Goal: Use online tool/utility

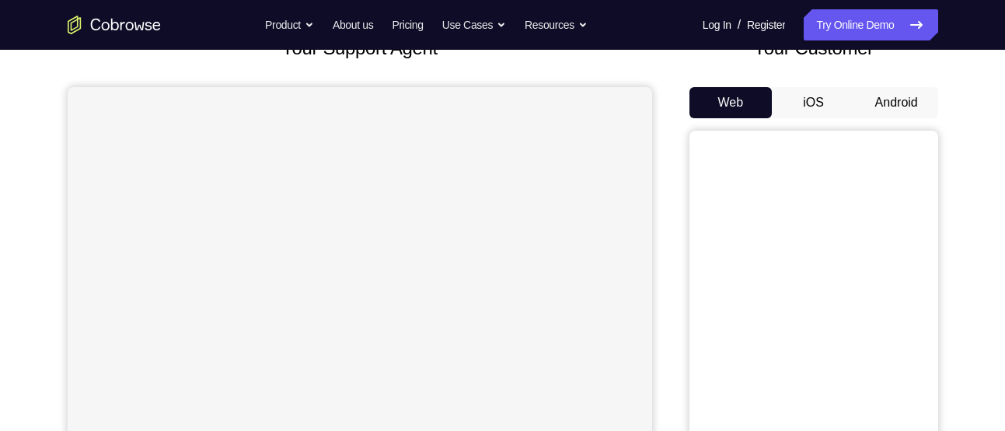
scroll to position [114, 0]
click at [913, 113] on button "Android" at bounding box center [896, 103] width 83 height 31
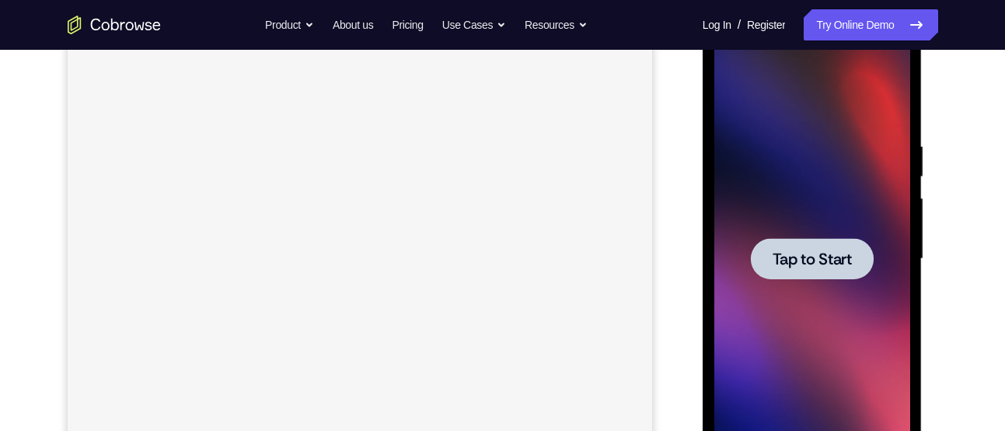
scroll to position [0, 0]
click at [827, 275] on div at bounding box center [812, 258] width 123 height 41
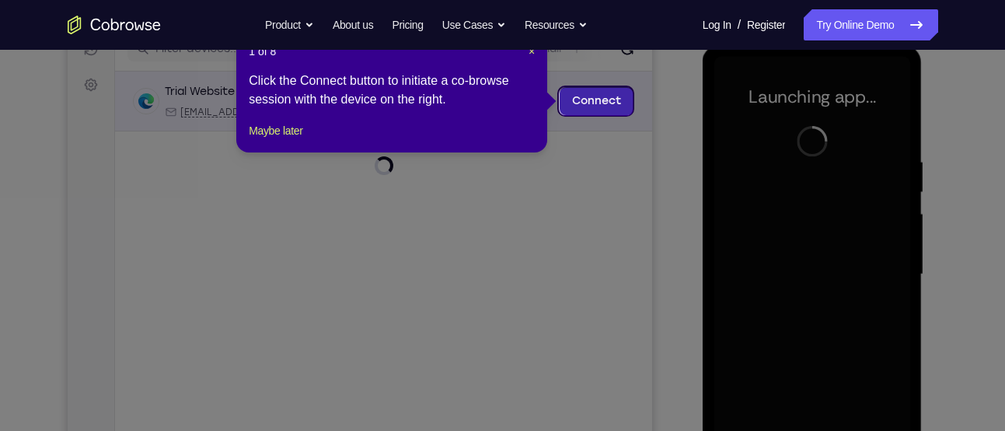
scroll to position [211, 0]
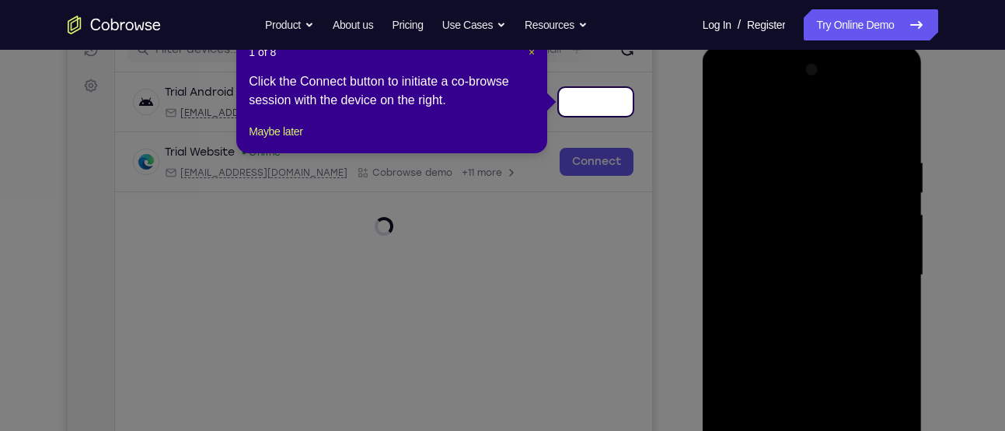
click at [532, 51] on span "×" at bounding box center [532, 52] width 6 height 12
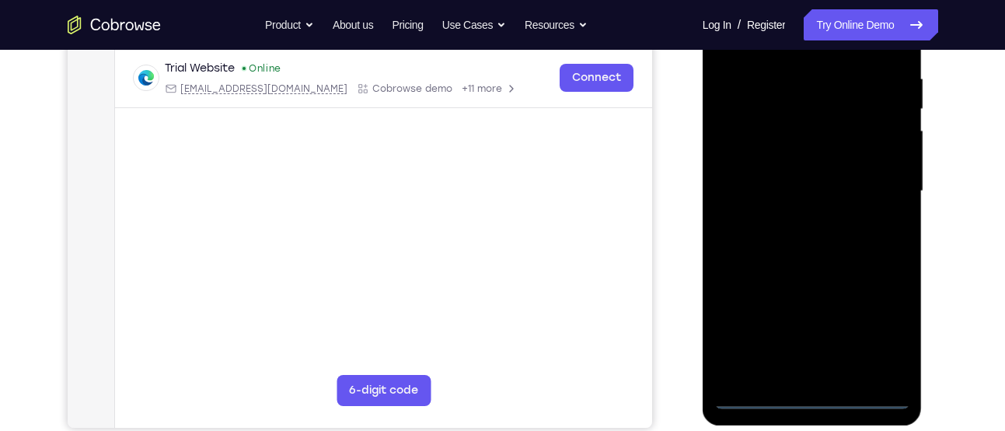
scroll to position [299, 0]
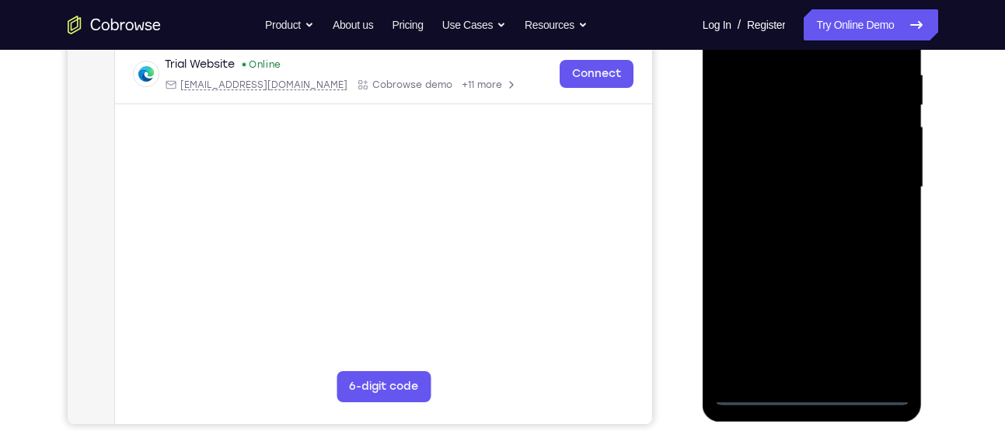
click at [808, 393] on div at bounding box center [812, 187] width 196 height 435
click at [878, 329] on div at bounding box center [812, 187] width 196 height 435
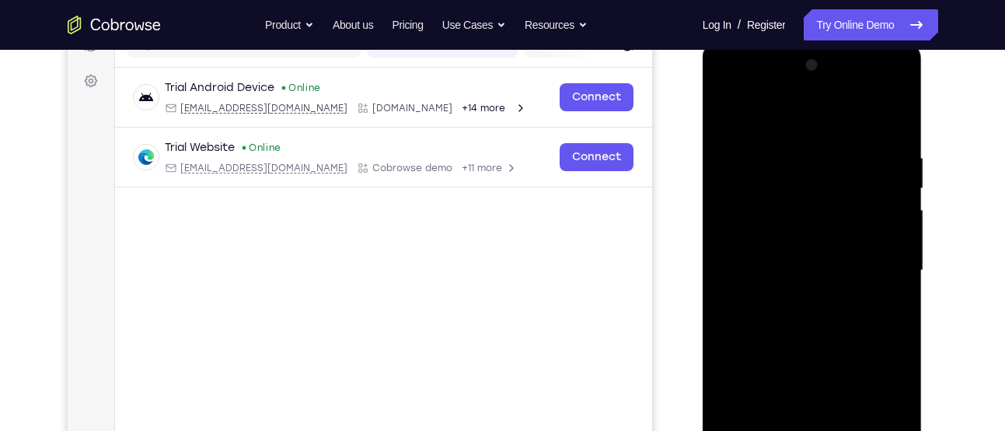
scroll to position [217, 0]
click at [790, 113] on div at bounding box center [812, 269] width 196 height 435
click at [878, 270] on div at bounding box center [812, 269] width 196 height 435
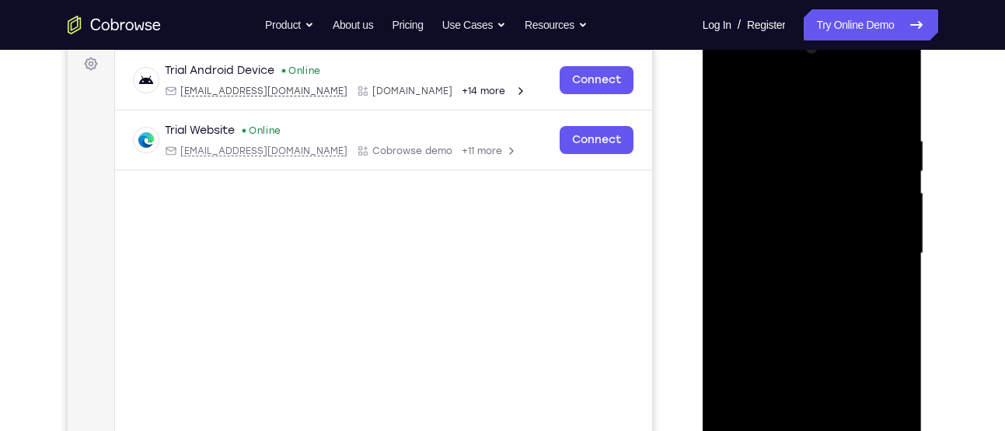
scroll to position [234, 0]
click at [797, 280] on div at bounding box center [812, 252] width 196 height 435
click at [813, 242] on div at bounding box center [812, 252] width 196 height 435
click at [839, 221] on div at bounding box center [812, 252] width 196 height 435
click at [838, 253] on div at bounding box center [812, 252] width 196 height 435
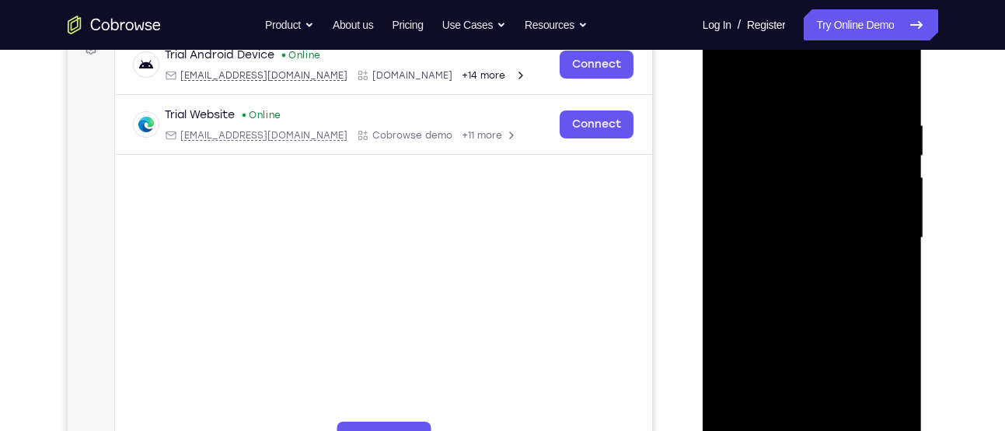
scroll to position [250, 0]
click at [825, 288] on div at bounding box center [812, 236] width 196 height 435
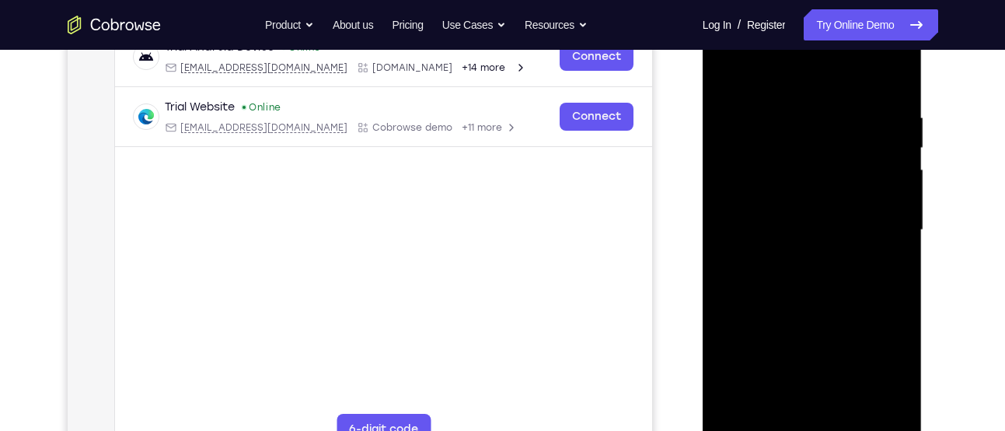
click at [900, 94] on div at bounding box center [812, 229] width 196 height 435
click at [860, 406] on div at bounding box center [812, 229] width 196 height 435
click at [827, 315] on div at bounding box center [812, 229] width 196 height 435
click at [829, 222] on div at bounding box center [812, 229] width 196 height 435
click at [792, 398] on div at bounding box center [812, 229] width 196 height 435
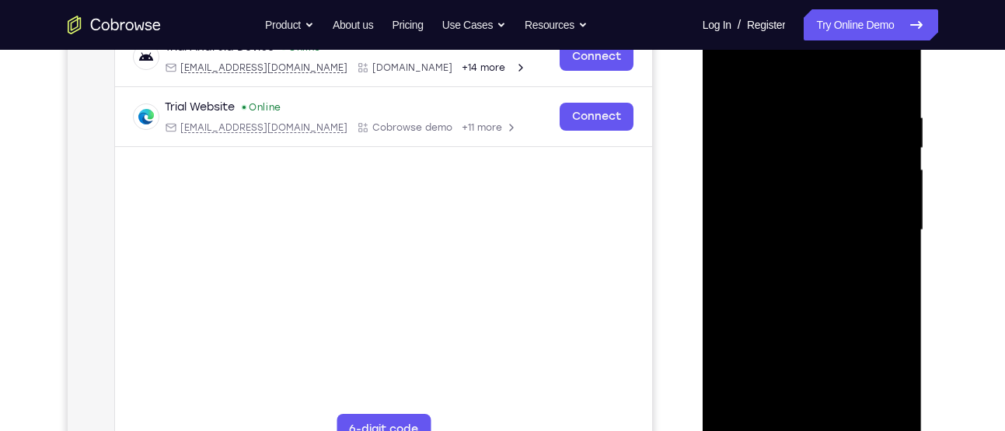
click at [776, 407] on div at bounding box center [812, 229] width 196 height 435
click at [830, 317] on div at bounding box center [812, 229] width 196 height 435
click at [789, 283] on div at bounding box center [812, 229] width 196 height 435
click at [778, 260] on div at bounding box center [812, 229] width 196 height 435
click at [832, 232] on div at bounding box center [812, 229] width 196 height 435
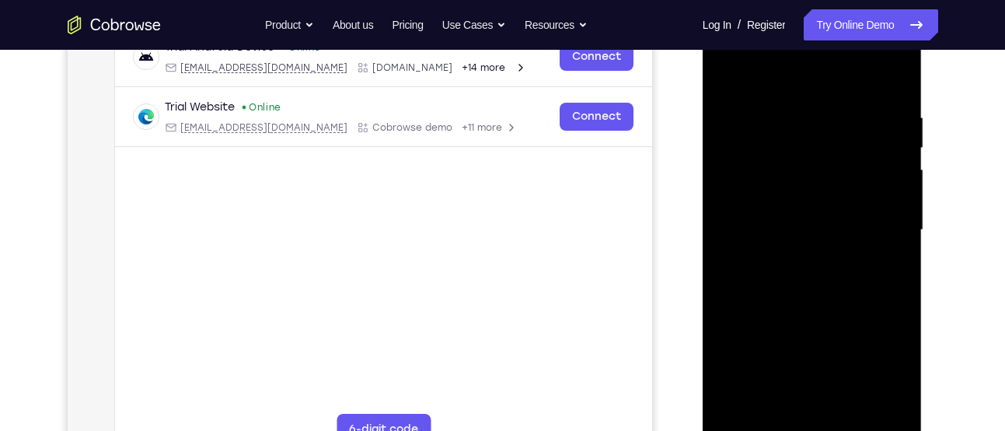
click at [836, 194] on div at bounding box center [812, 229] width 196 height 435
click at [888, 268] on div at bounding box center [812, 229] width 196 height 435
click at [885, 375] on div at bounding box center [812, 229] width 196 height 435
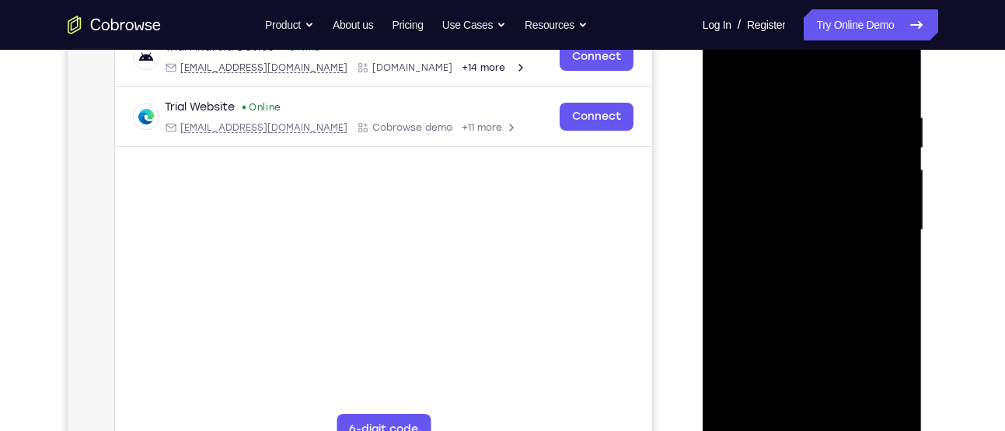
click at [885, 375] on div at bounding box center [812, 229] width 196 height 435
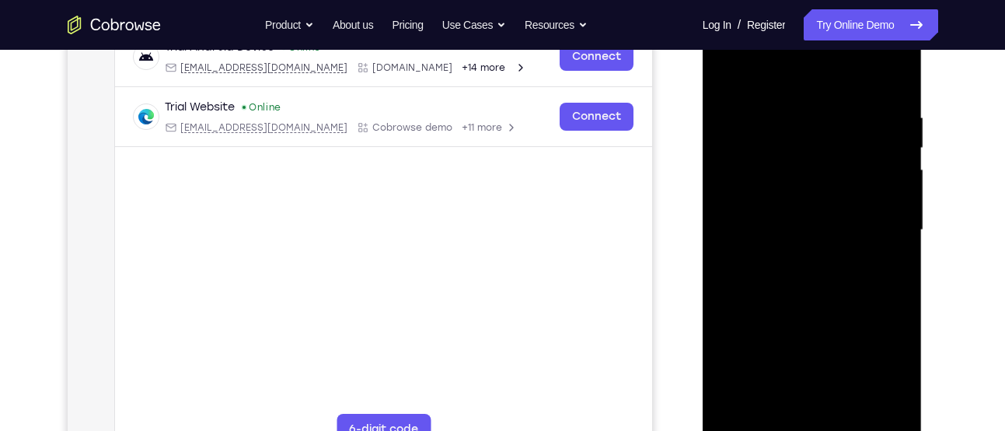
click at [885, 375] on div at bounding box center [812, 229] width 196 height 435
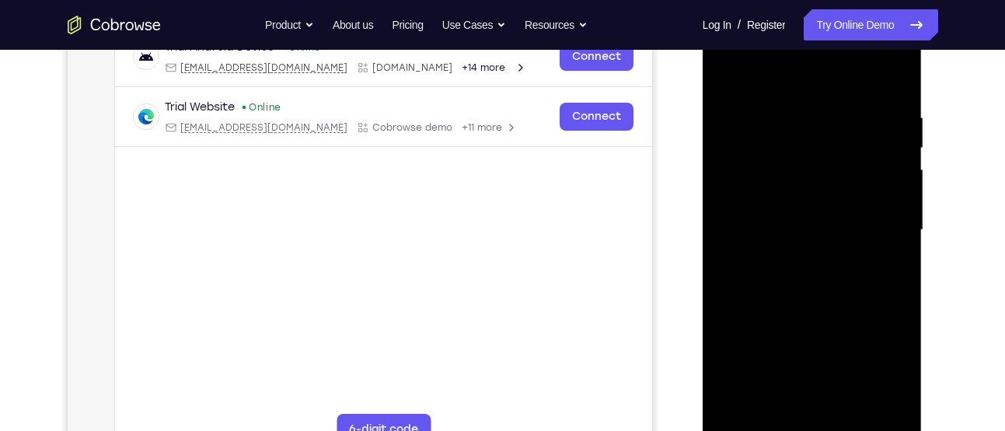
click at [885, 375] on div at bounding box center [812, 229] width 196 height 435
click at [891, 374] on div at bounding box center [812, 229] width 196 height 435
click at [891, 269] on div at bounding box center [812, 229] width 196 height 435
click at [729, 75] on div at bounding box center [812, 229] width 196 height 435
click at [794, 221] on div at bounding box center [812, 229] width 196 height 435
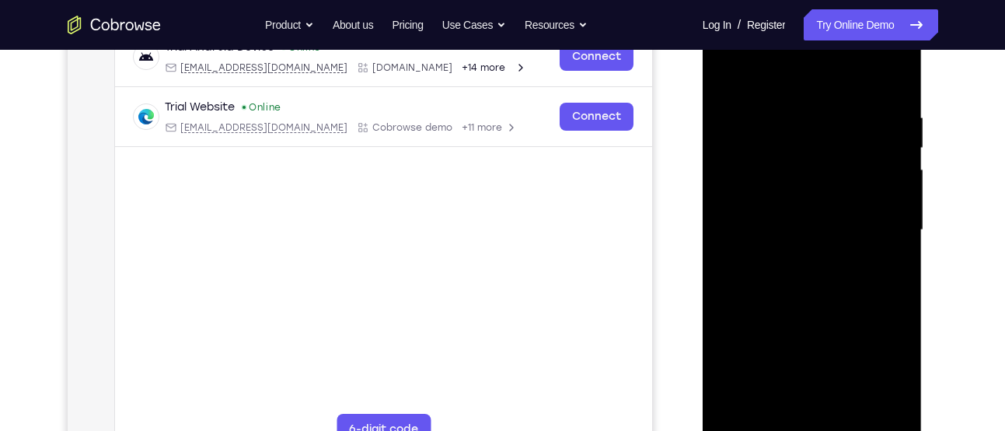
click at [773, 405] on div at bounding box center [812, 229] width 196 height 435
click at [888, 270] on div at bounding box center [812, 229] width 196 height 435
click at [738, 126] on div at bounding box center [812, 229] width 196 height 435
click at [820, 405] on div at bounding box center [812, 229] width 196 height 435
click at [894, 378] on div at bounding box center [812, 229] width 196 height 435
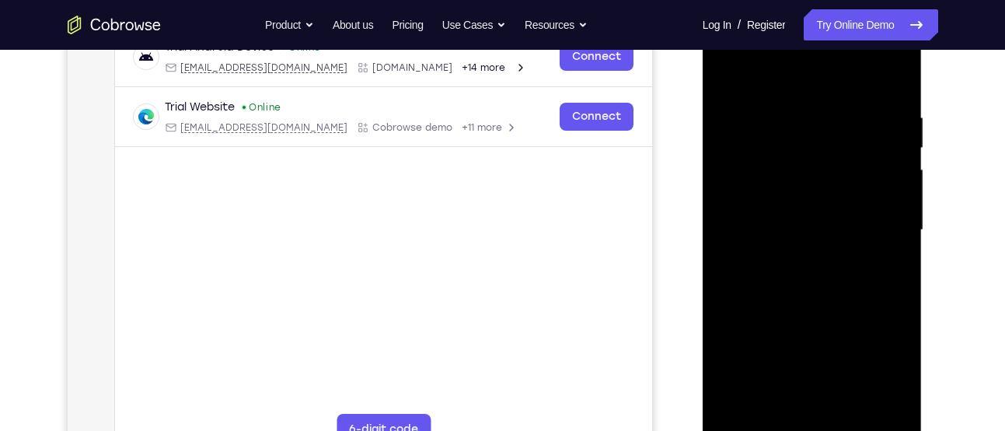
click at [894, 378] on div at bounding box center [812, 229] width 196 height 435
click at [881, 269] on div at bounding box center [812, 229] width 196 height 435
click at [724, 70] on div at bounding box center [812, 229] width 196 height 435
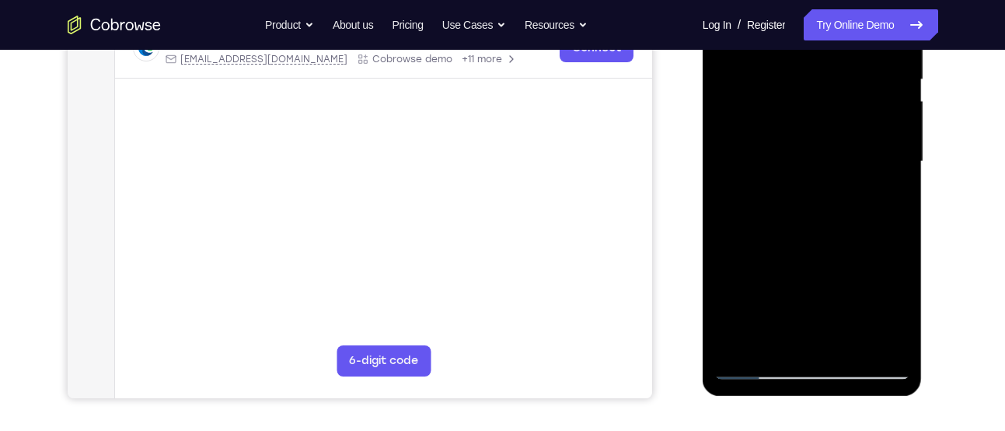
scroll to position [326, 0]
click at [880, 341] on div at bounding box center [812, 160] width 196 height 435
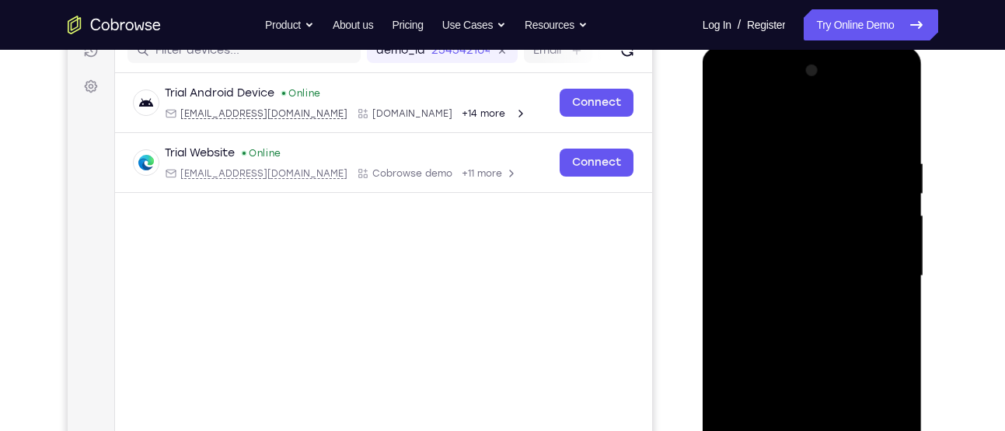
scroll to position [208, 0]
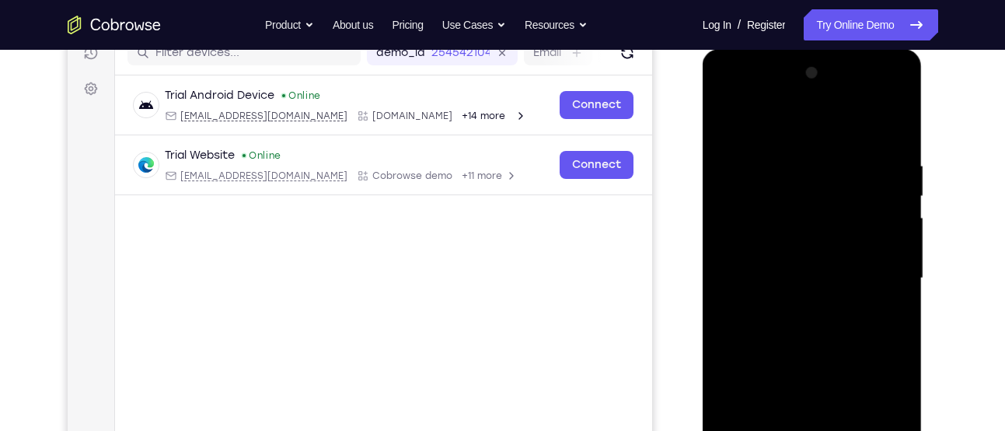
click at [726, 113] on div at bounding box center [812, 278] width 196 height 435
drag, startPoint x: 844, startPoint y: 417, endPoint x: 868, endPoint y: 24, distance: 394.0
click at [868, 49] on html "Online web based iOS Simulators and Android Emulators. Run iPhone, iPad, Mobile…" at bounding box center [814, 282] width 222 height 466
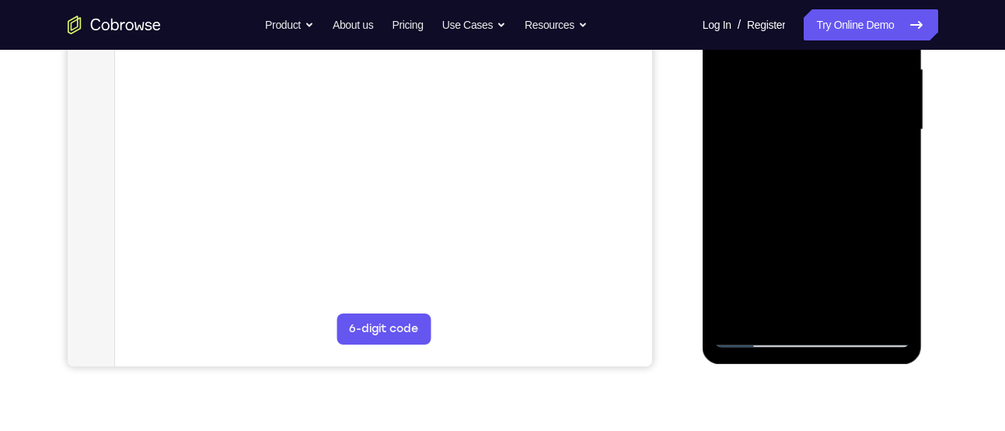
click at [739, 268] on div at bounding box center [812, 129] width 196 height 435
click at [814, 160] on div at bounding box center [812, 129] width 196 height 435
click at [755, 330] on div at bounding box center [812, 129] width 196 height 435
